Goal: Entertainment & Leisure: Consume media (video, audio)

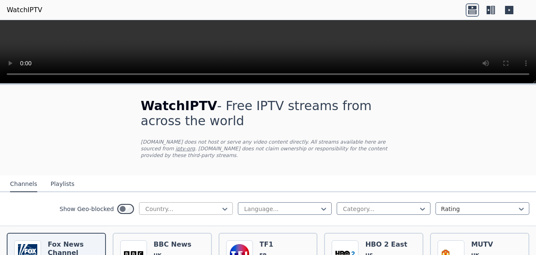
click at [164, 213] on div at bounding box center [182, 209] width 76 height 8
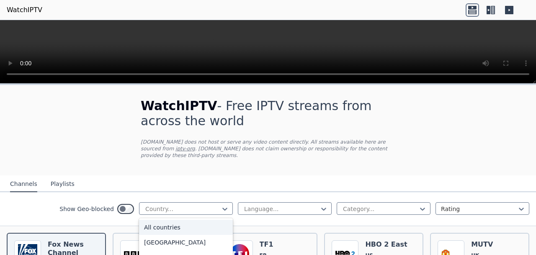
click at [156, 229] on div "All countries" at bounding box center [186, 227] width 94 height 15
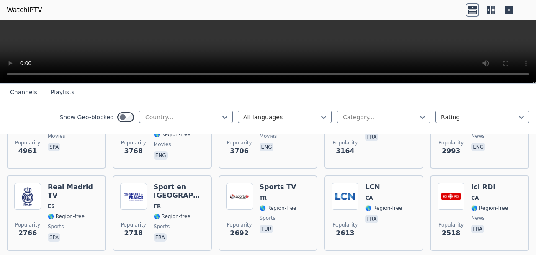
scroll to position [238, 0]
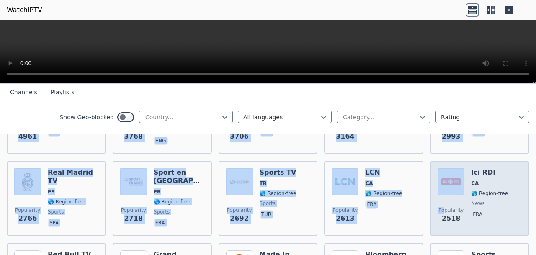
drag, startPoint x: 0, startPoint y: 143, endPoint x: 443, endPoint y: 234, distance: 452.6
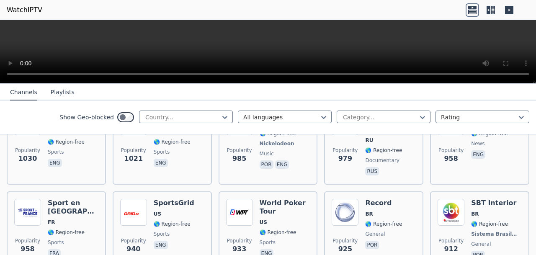
scroll to position [1033, 0]
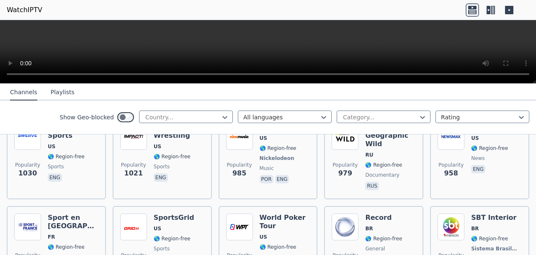
drag, startPoint x: 0, startPoint y: 151, endPoint x: 455, endPoint y: 236, distance: 463.1
click at [339, 66] on img at bounding box center [344, 52] width 27 height 27
click at [291, 101] on div "NRJ 12 FR 🌎 Region-free fra" at bounding box center [277, 70] width 37 height 62
drag, startPoint x: 359, startPoint y: 164, endPoint x: 408, endPoint y: 171, distance: 49.5
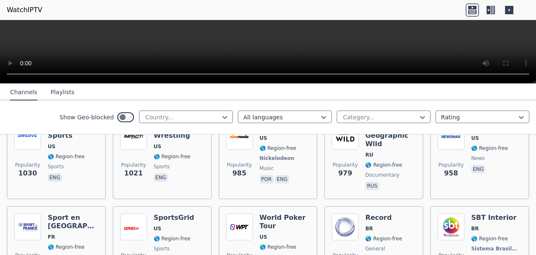
click at [408, 109] on div "Popularity 1063 Wild Side TV FR 🌎 Region-free movies fra" at bounding box center [373, 70] width 99 height 77
drag, startPoint x: 362, startPoint y: 165, endPoint x: 397, endPoint y: 167, distance: 34.3
click at [398, 101] on div "Popularity 1063 Wild Side TV FR 🌎 Region-free movies fra" at bounding box center [373, 70] width 84 height 62
click at [342, 66] on img at bounding box center [344, 52] width 27 height 27
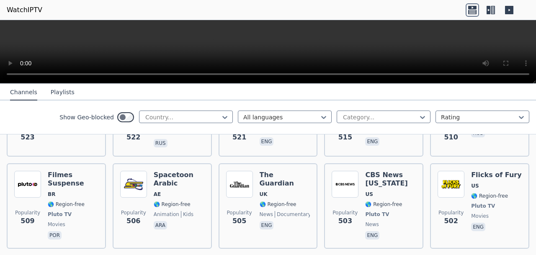
scroll to position [2498, 0]
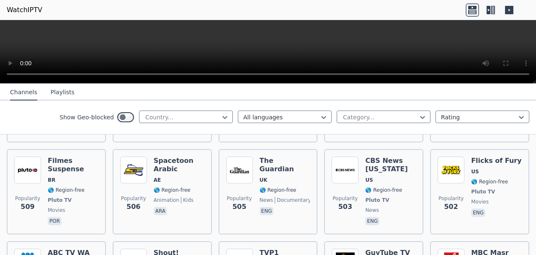
drag, startPoint x: 0, startPoint y: 157, endPoint x: 483, endPoint y: 246, distance: 490.5
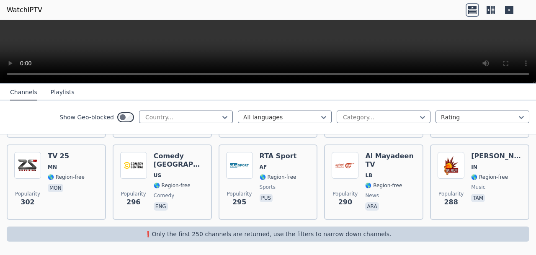
scroll to position [4381, 0]
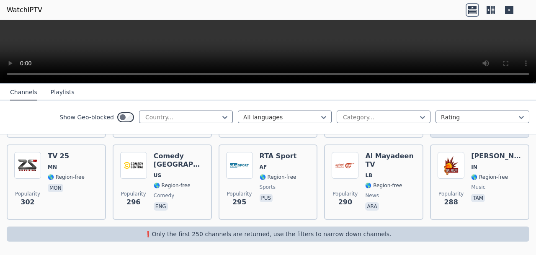
scroll to position [4708, 0]
drag, startPoint x: 0, startPoint y: 140, endPoint x: 464, endPoint y: 249, distance: 476.5
click at [466, 254] on html "WatchIPTV WatchIPTV - Free IPTV streams from across the world WatchIPTV.xyz doe…" at bounding box center [268, 127] width 536 height 255
